Goal: Information Seeking & Learning: Find specific page/section

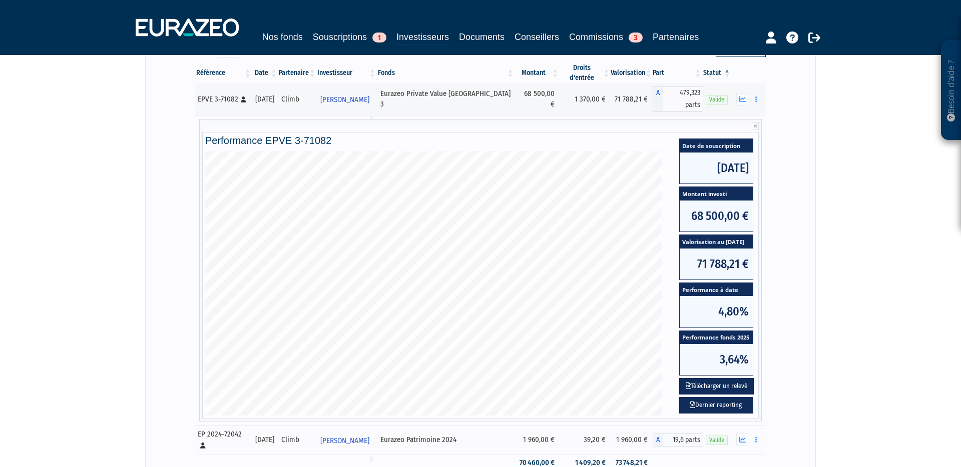
scroll to position [149, 0]
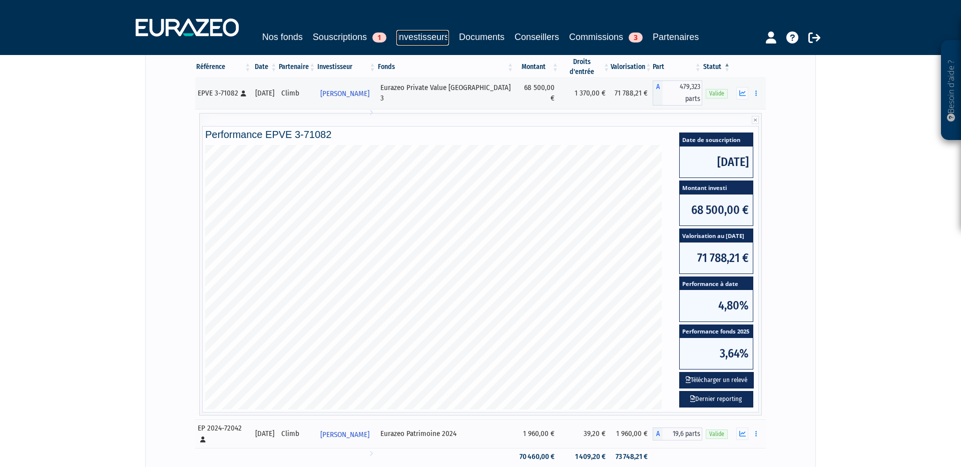
click at [415, 45] on link "Investisseurs" at bounding box center [422, 38] width 53 height 16
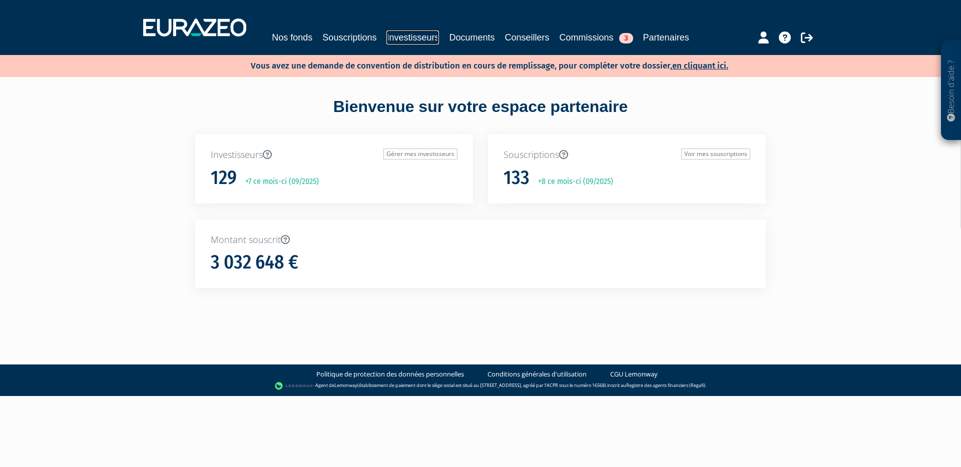
click at [416, 37] on link "Investisseurs" at bounding box center [412, 38] width 53 height 14
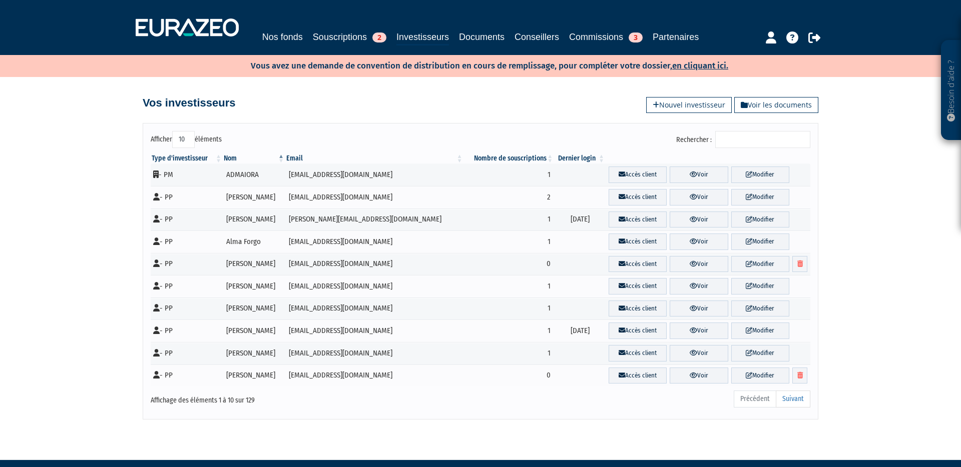
click at [738, 145] on input "Rechercher :" at bounding box center [762, 139] width 95 height 17
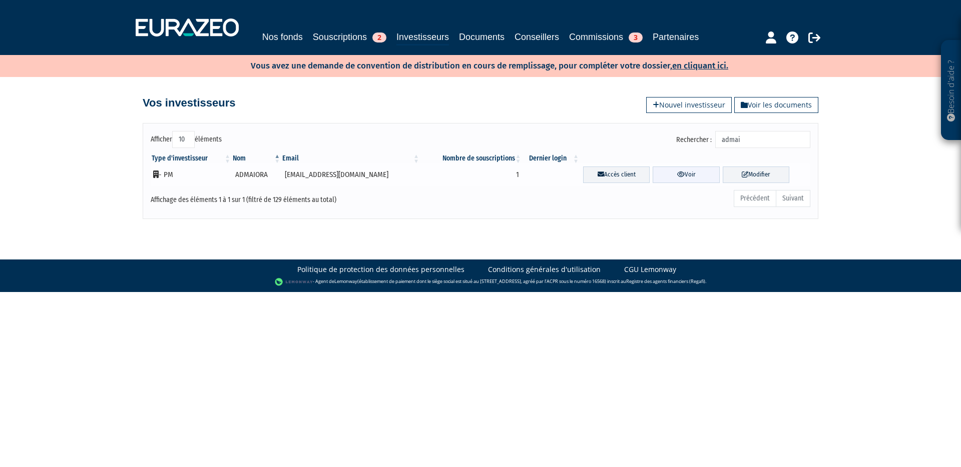
type input "admai"
click at [657, 173] on link "Voir" at bounding box center [685, 175] width 67 height 17
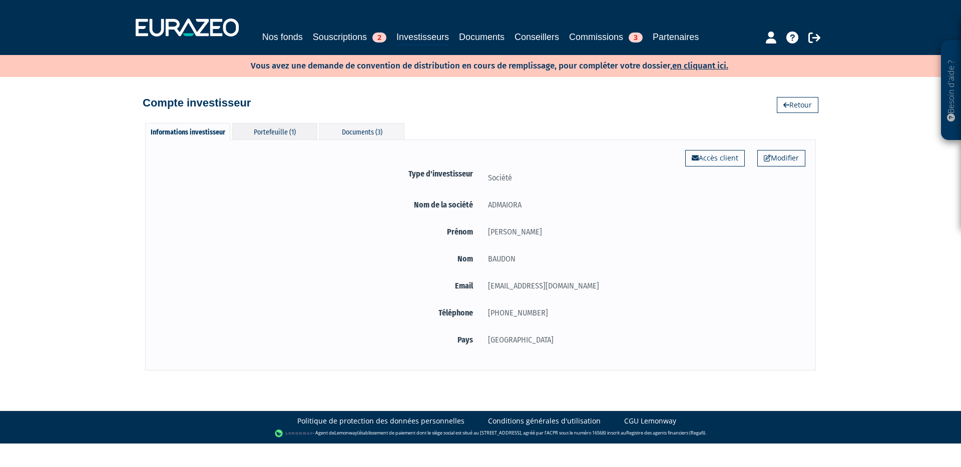
click at [273, 134] on div "Portefeuille (1)" at bounding box center [274, 131] width 85 height 17
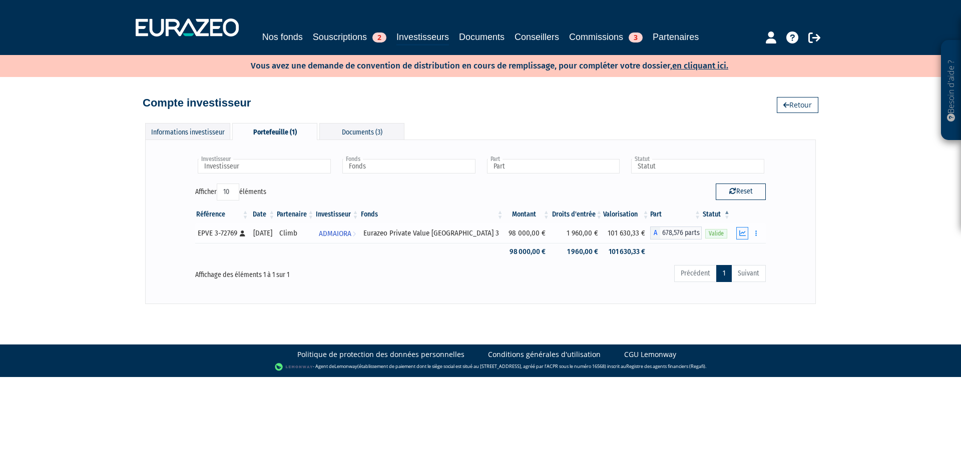
click at [745, 236] on icon "button" at bounding box center [742, 233] width 7 height 7
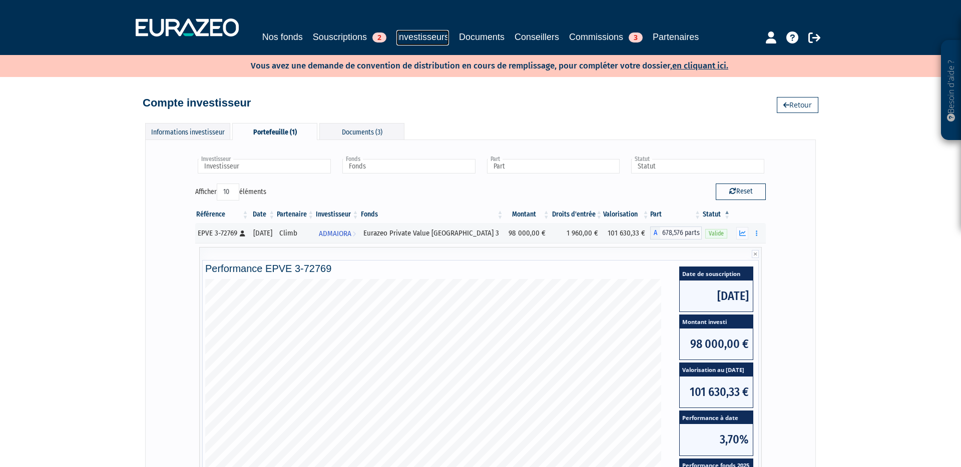
click at [412, 39] on link "Investisseurs" at bounding box center [422, 38] width 53 height 16
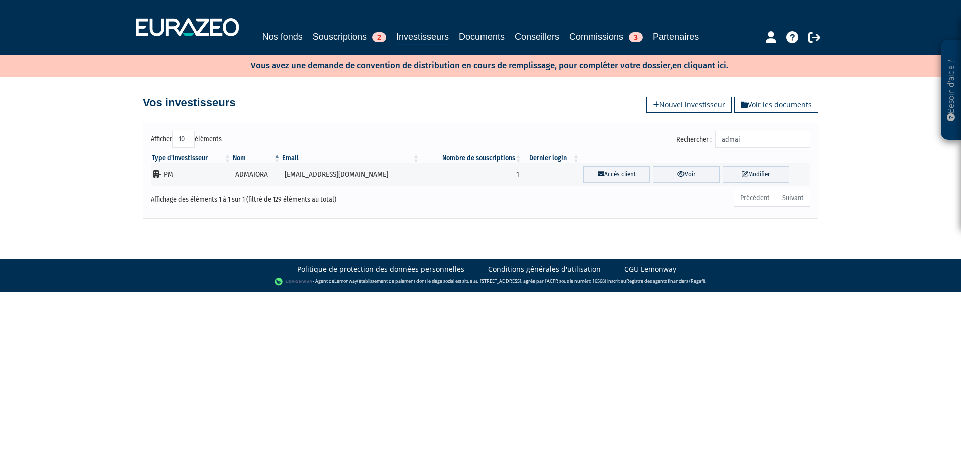
click at [754, 143] on input "admai" at bounding box center [762, 139] width 95 height 17
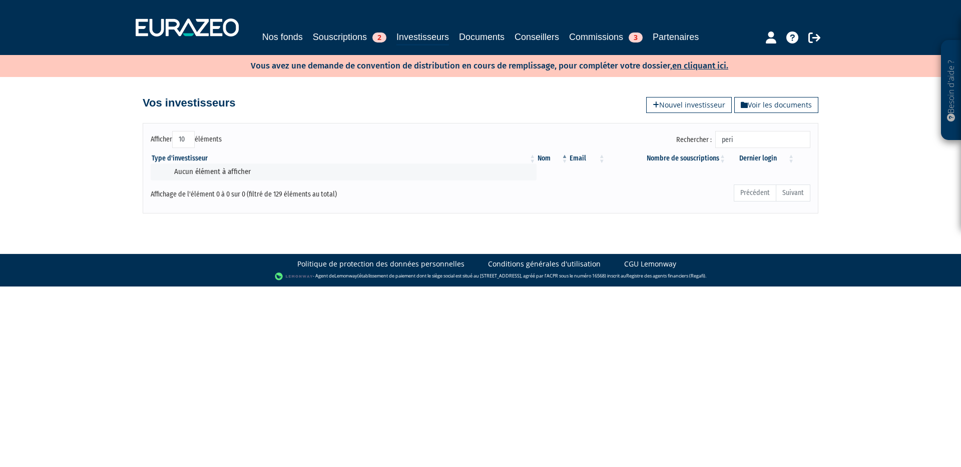
type input "[PERSON_NAME]"
click at [756, 143] on input "[PERSON_NAME]" at bounding box center [762, 139] width 95 height 17
click at [756, 143] on input "perin" at bounding box center [762, 139] width 95 height 17
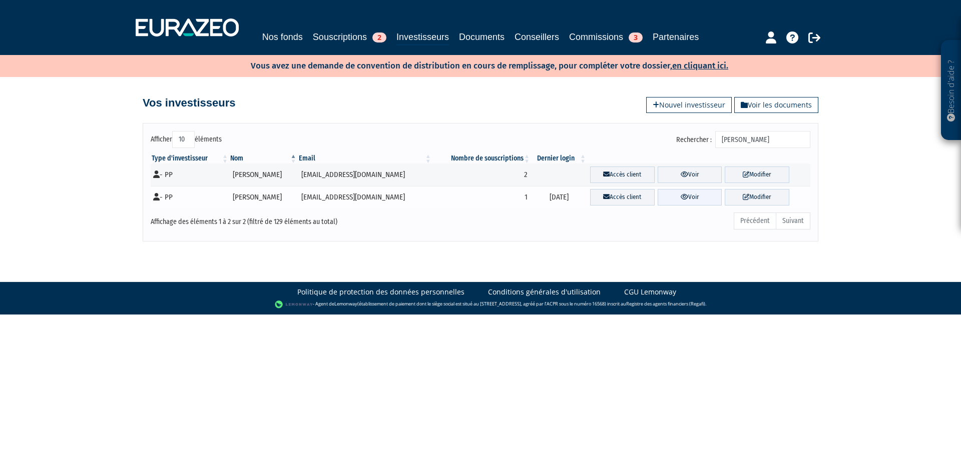
type input "nicol"
click at [696, 196] on link "Voir" at bounding box center [689, 197] width 65 height 17
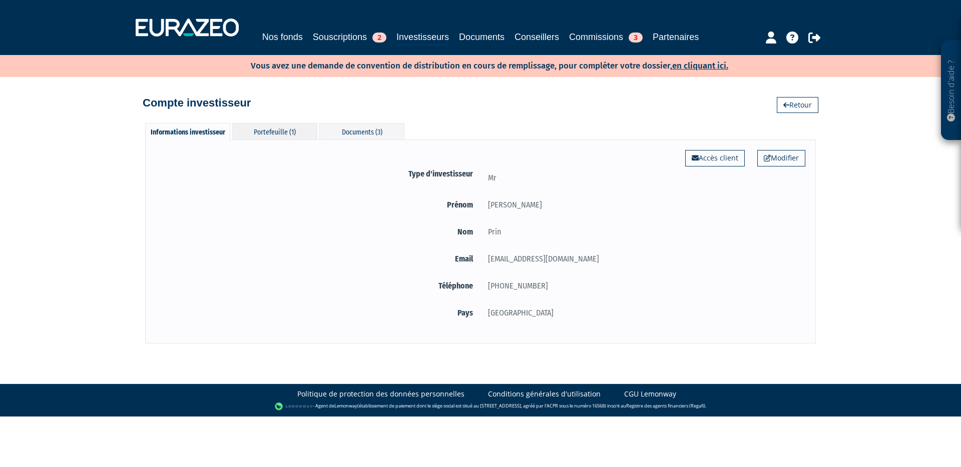
click at [269, 134] on div "Portefeuille (1)" at bounding box center [274, 131] width 85 height 17
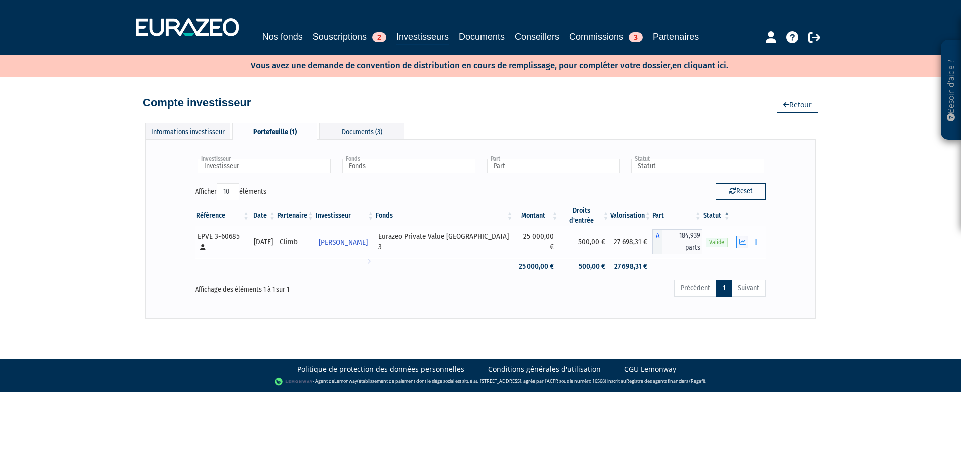
click at [738, 238] on button "button" at bounding box center [742, 242] width 12 height 13
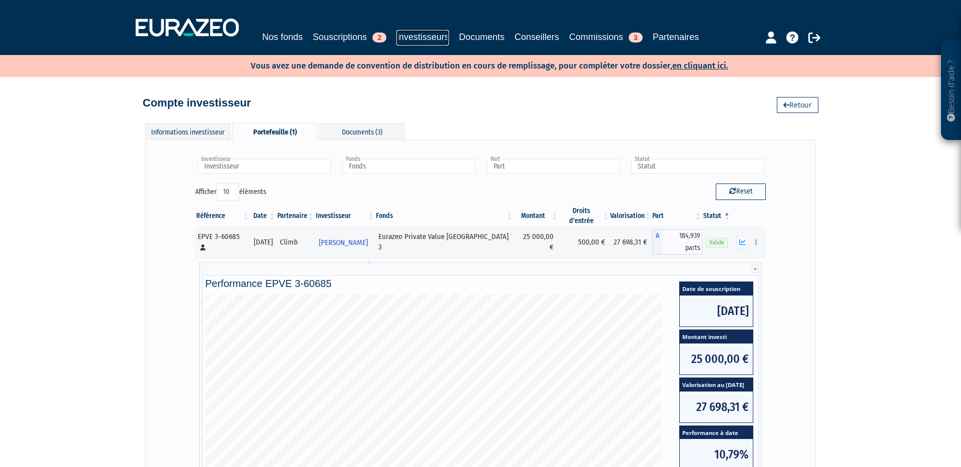
click at [407, 40] on link "Investisseurs" at bounding box center [422, 38] width 53 height 16
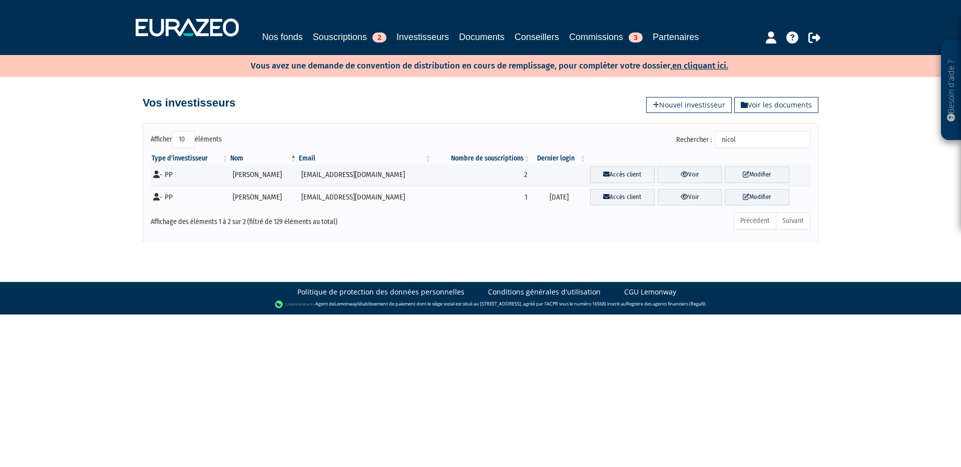
click at [745, 145] on input "nicol" at bounding box center [762, 139] width 95 height 17
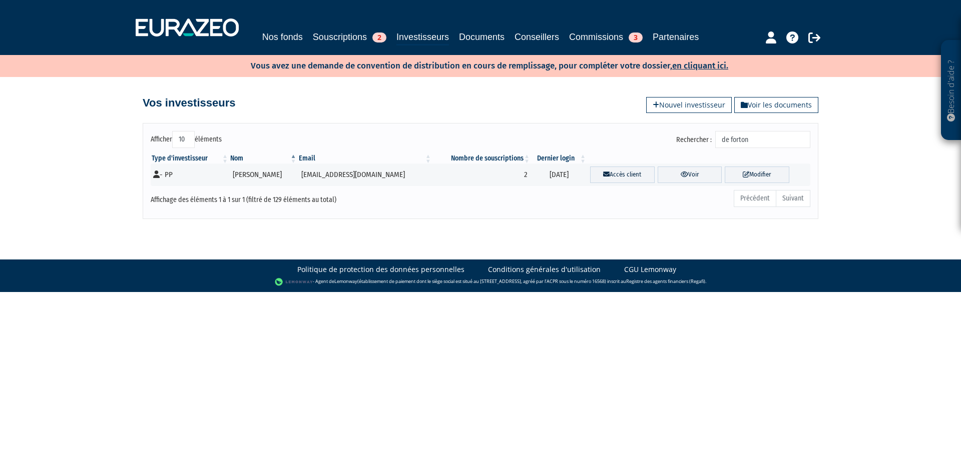
type input "de forton"
click at [674, 163] on th "&nbsp;" at bounding box center [698, 159] width 223 height 10
click at [673, 172] on link "Voir" at bounding box center [689, 175] width 65 height 17
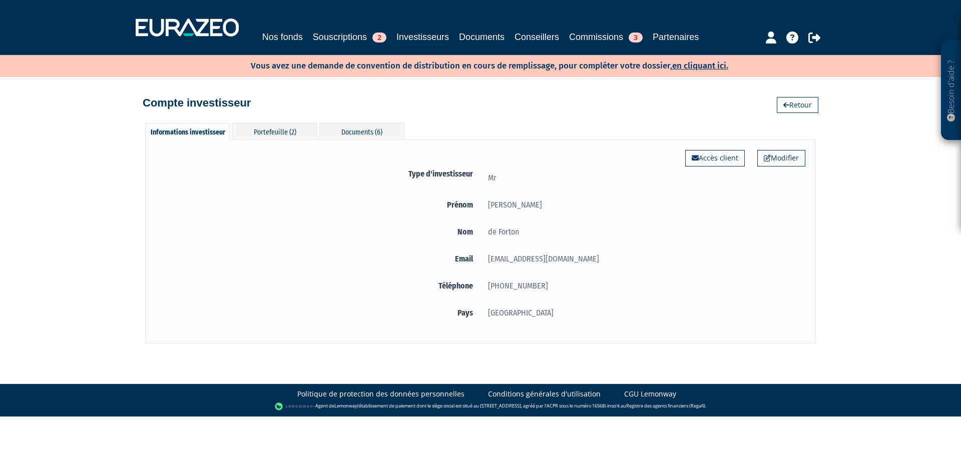
click at [287, 141] on div "Modifier Accès client Type d'investisseur Mr [GEOGRAPHIC_DATA] [PERSON_NAME] Nom" at bounding box center [480, 242] width 671 height 204
click at [285, 137] on div "Portefeuille (2)" at bounding box center [274, 131] width 85 height 17
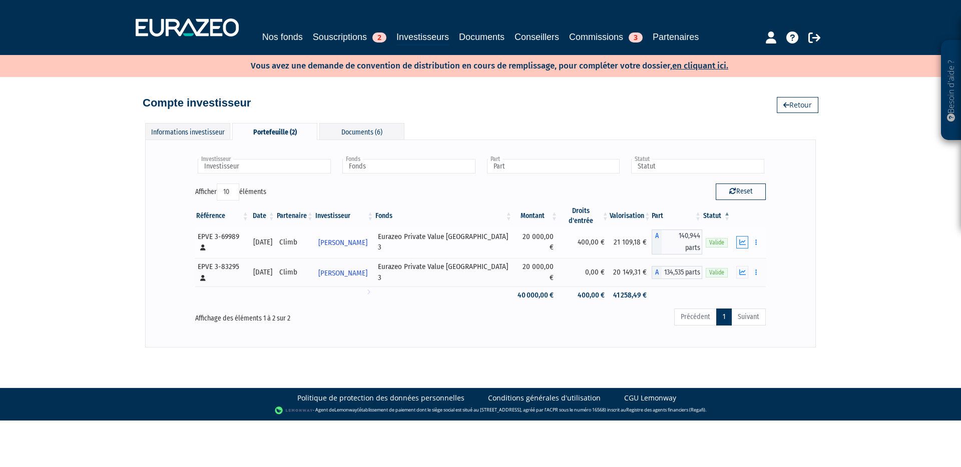
click at [742, 236] on button "button" at bounding box center [742, 242] width 12 height 13
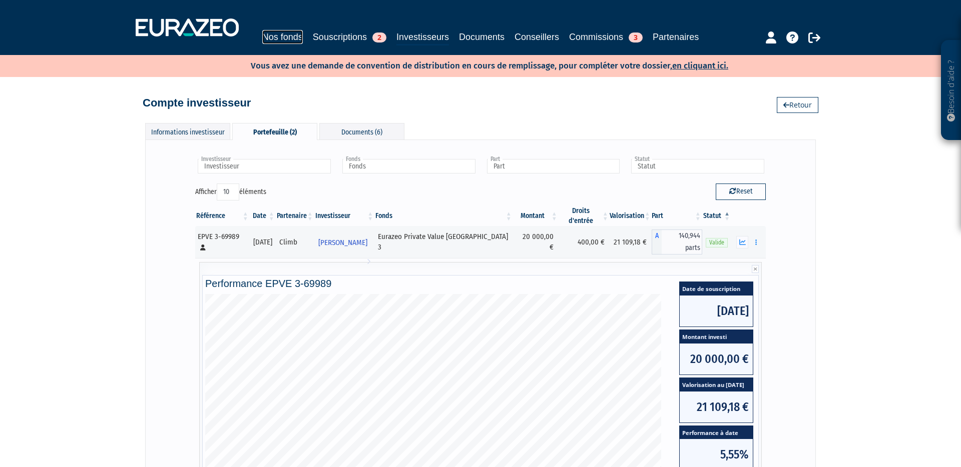
click at [282, 39] on link "Nos fonds" at bounding box center [282, 37] width 41 height 14
